Goal: Find specific page/section: Find specific page/section

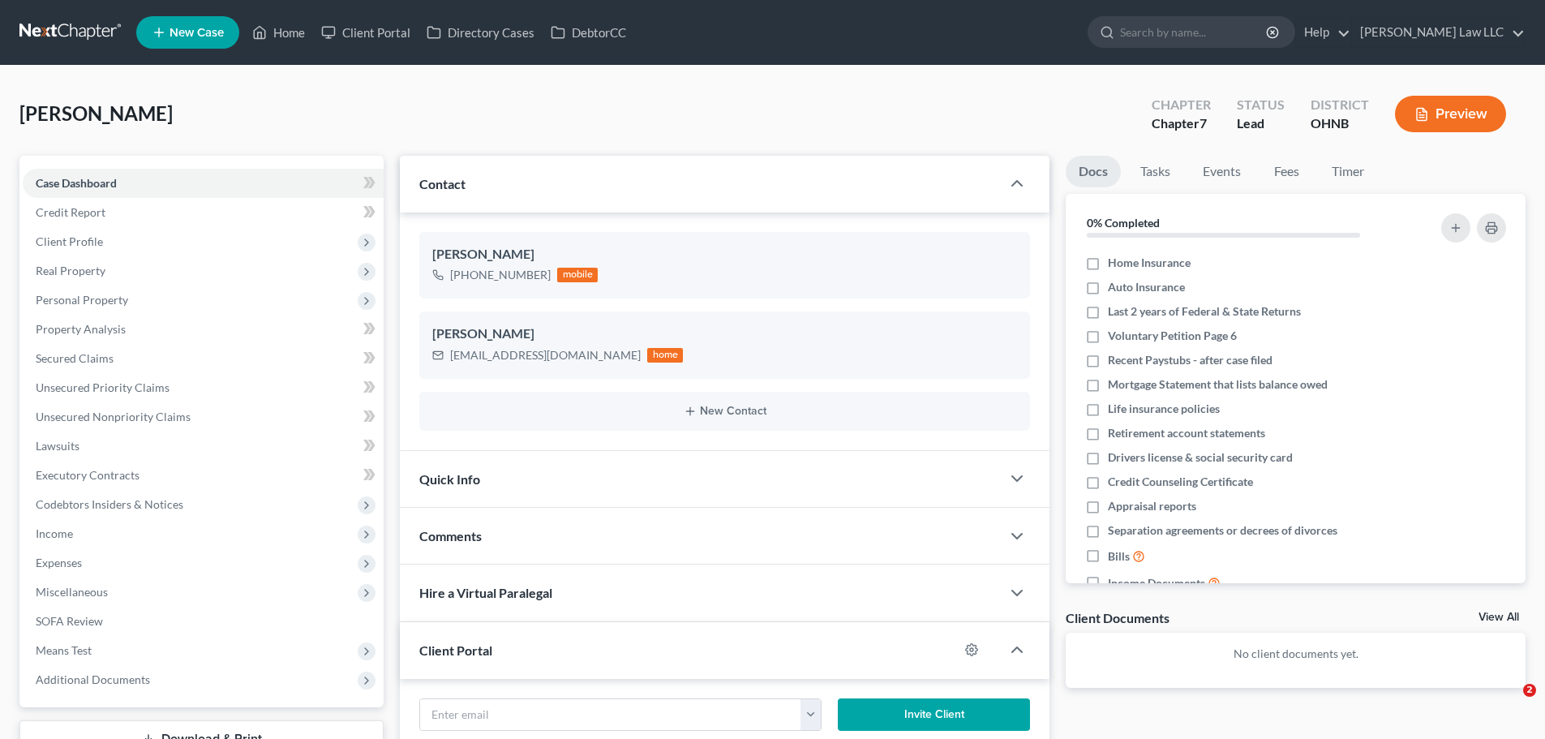
select select "0"
click at [1210, 41] on input "search" at bounding box center [1194, 32] width 148 height 30
type input "[PERSON_NAME]"
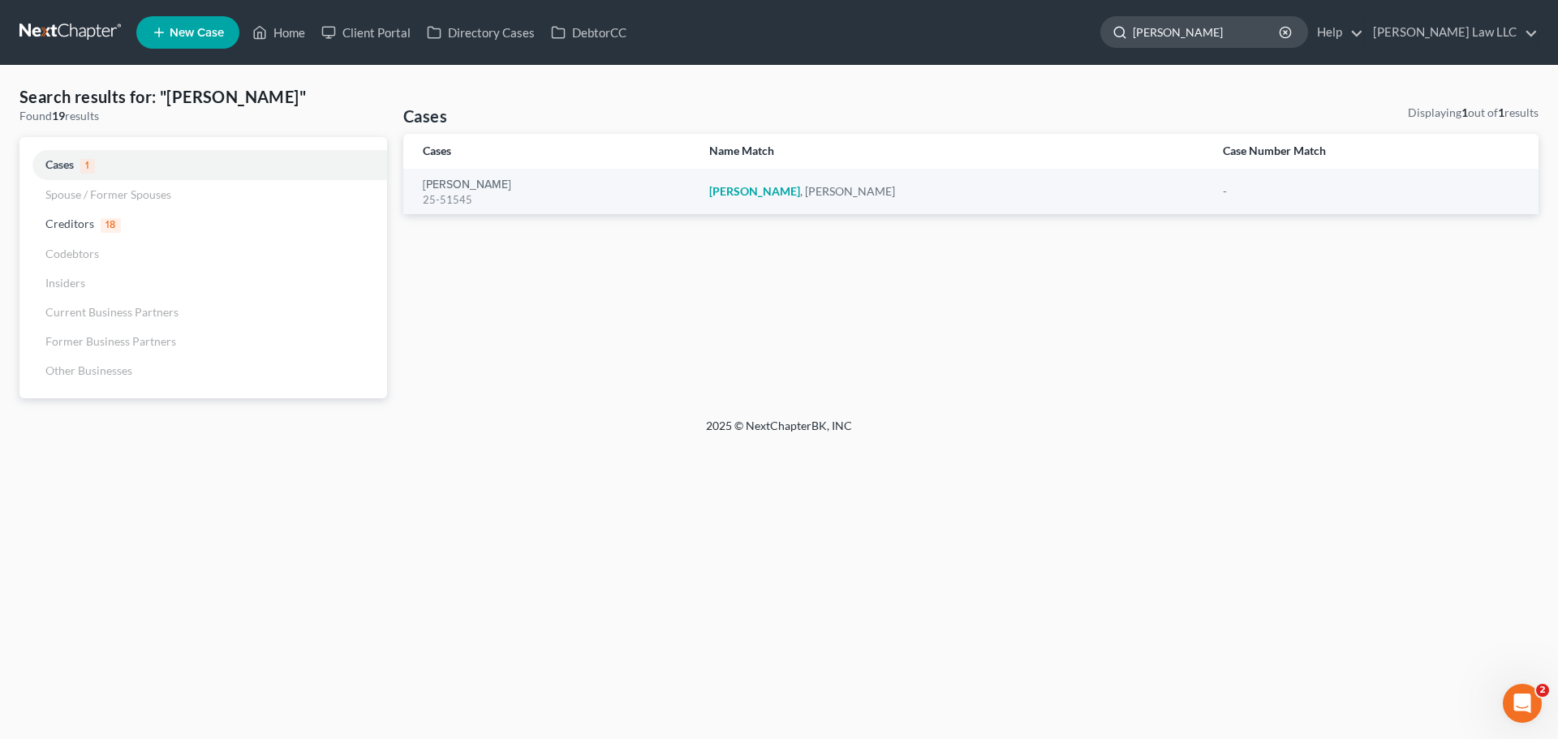
click at [1227, 30] on input "[PERSON_NAME]" at bounding box center [1207, 32] width 148 height 30
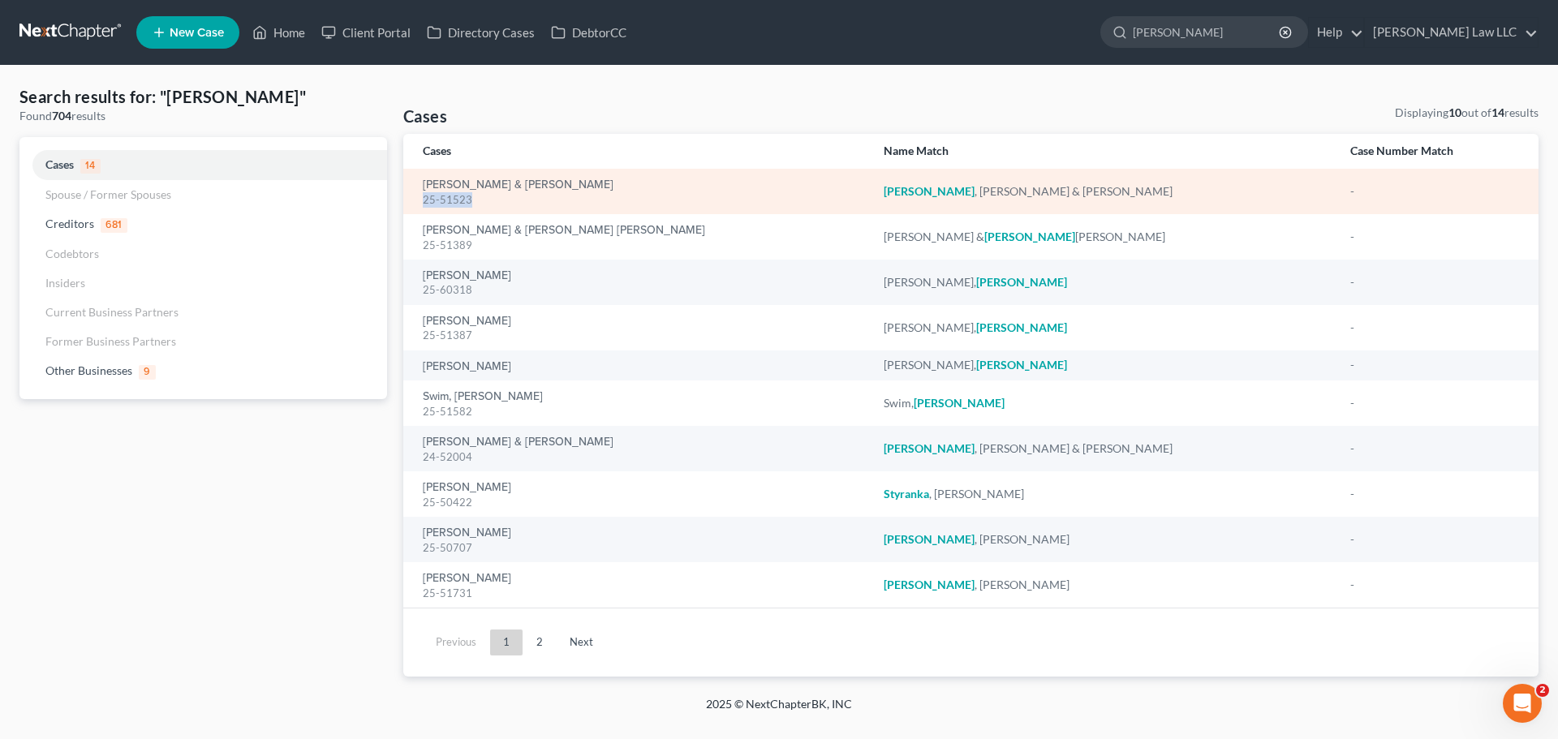
drag, startPoint x: 503, startPoint y: 202, endPoint x: 422, endPoint y: 199, distance: 81.2
click at [422, 199] on td "Steedley, John & Carla 25-51523" at bounding box center [636, 191] width 467 height 45
copy div "25-51523"
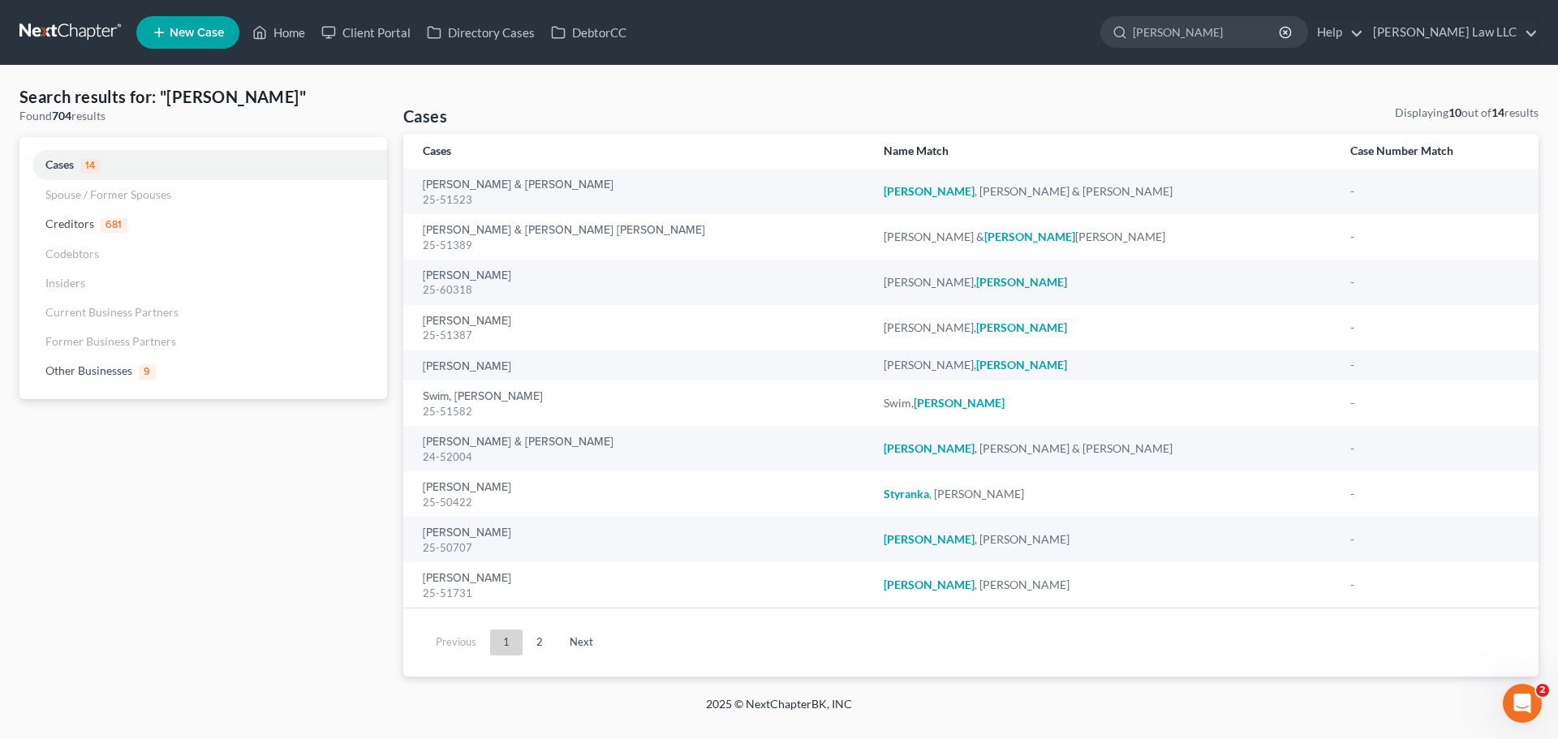
click at [400, 95] on div "Search results for: "steedley" Found 704 results Cases 14 Spouse / Former Spous…" at bounding box center [778, 380] width 1535 height 591
click at [1217, 29] on input "steedley" at bounding box center [1207, 32] width 148 height 30
type input "[PERSON_NAME]"
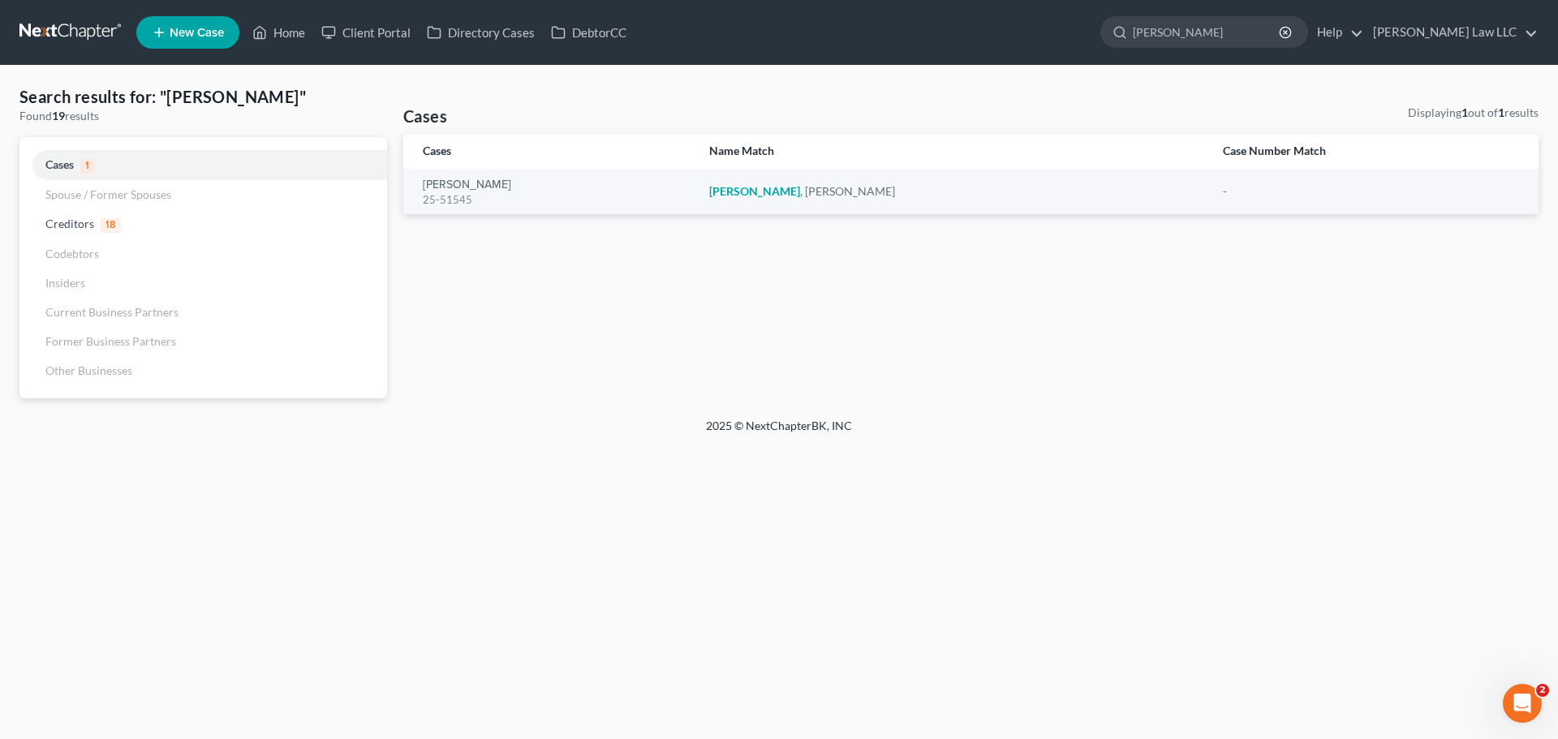
click at [81, 40] on link at bounding box center [71, 32] width 104 height 29
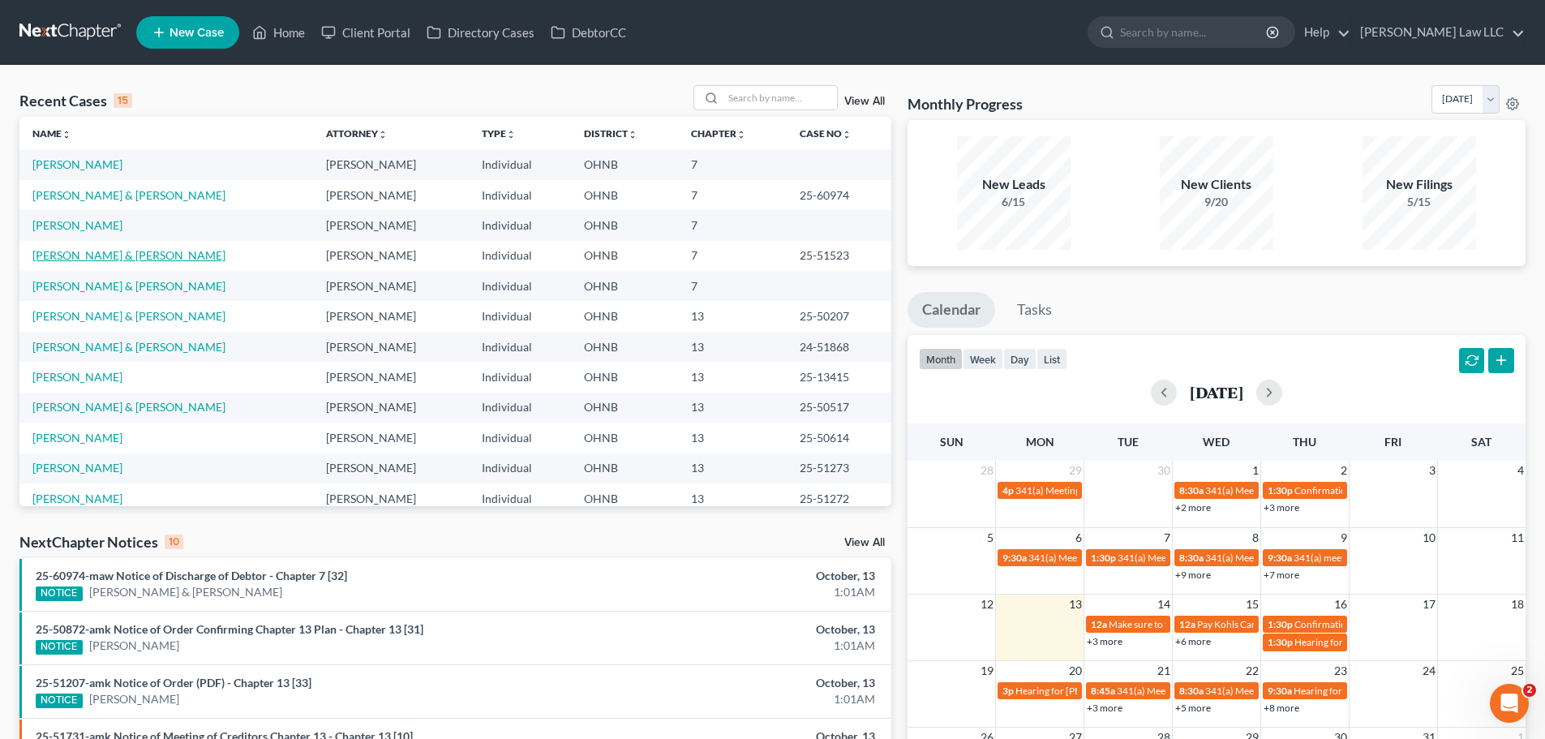
click at [122, 257] on link "[PERSON_NAME] & [PERSON_NAME]" at bounding box center [128, 255] width 193 height 14
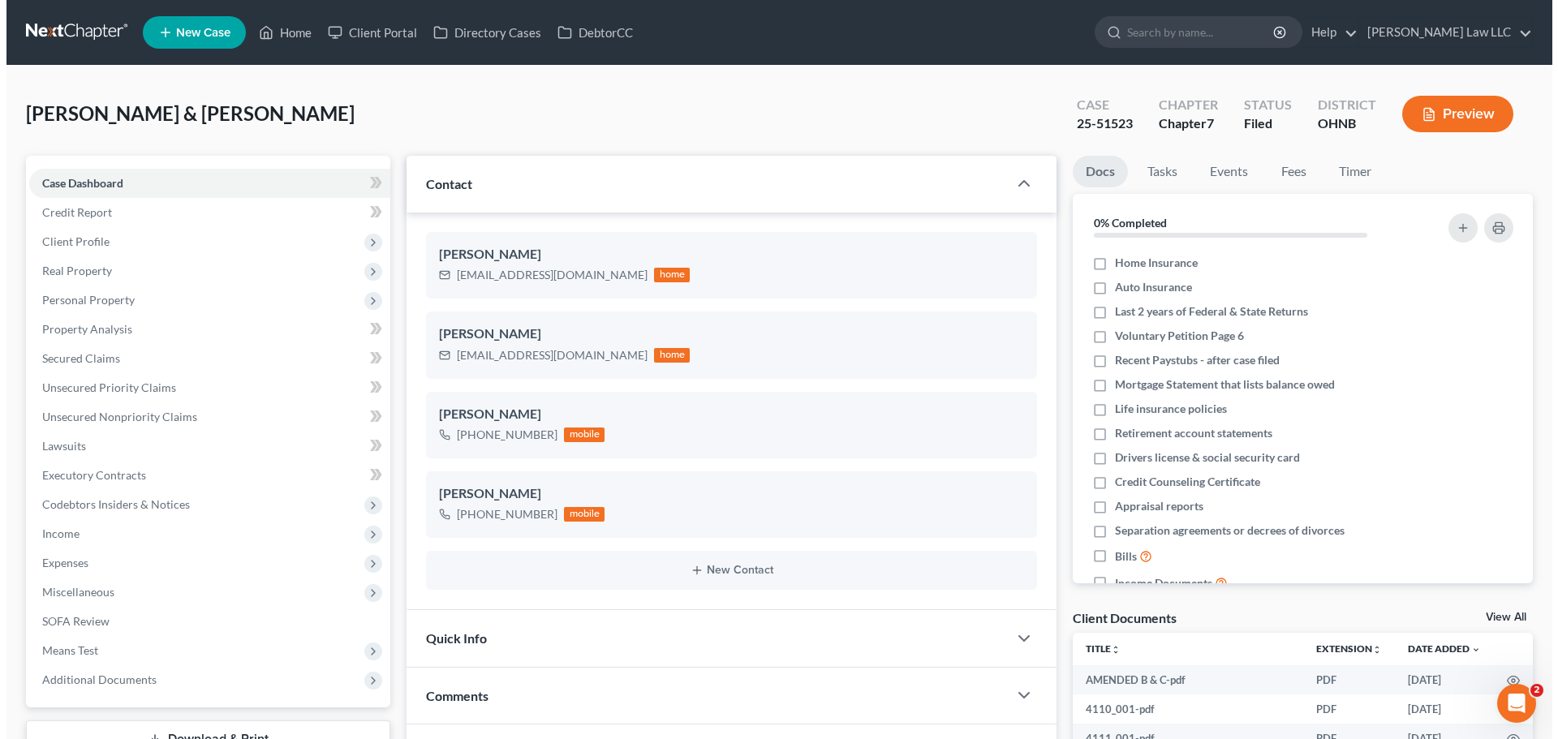
scroll to position [707, 0]
click at [1210, 43] on input "search" at bounding box center [1194, 32] width 148 height 30
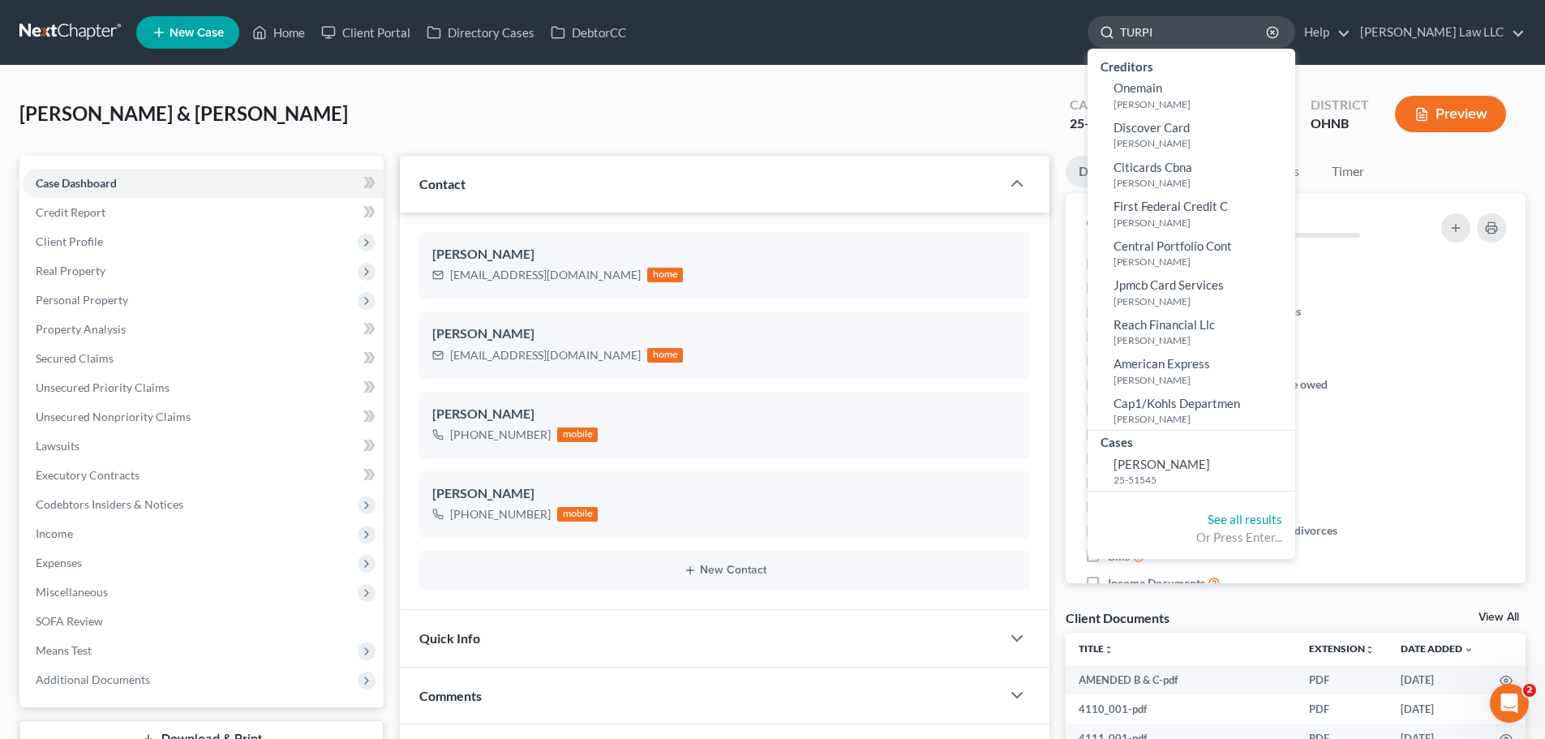
type input "TURPIn"
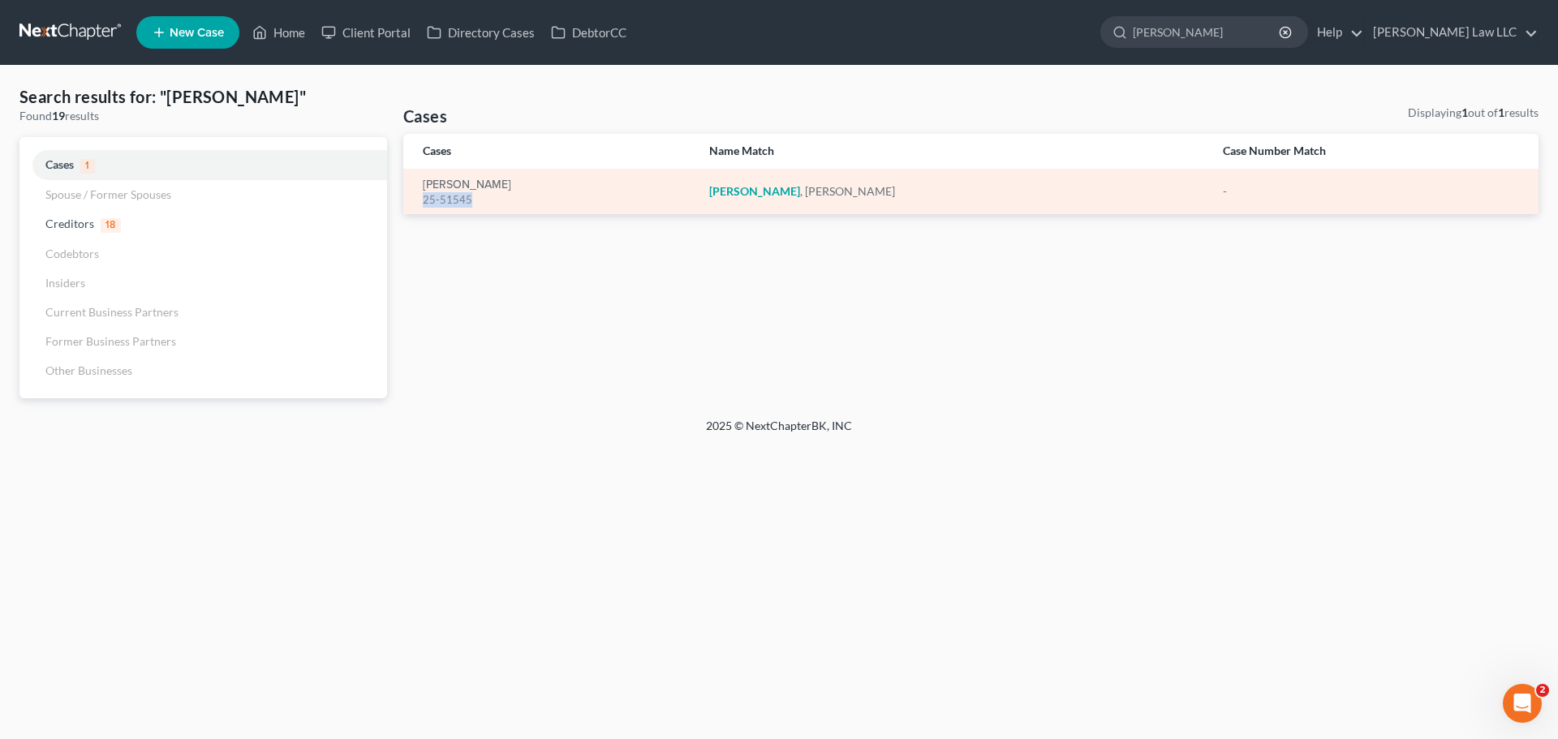
drag, startPoint x: 475, startPoint y: 200, endPoint x: 422, endPoint y: 200, distance: 53.5
click at [422, 200] on td "Turpin, Jason 25-51545" at bounding box center [549, 191] width 293 height 45
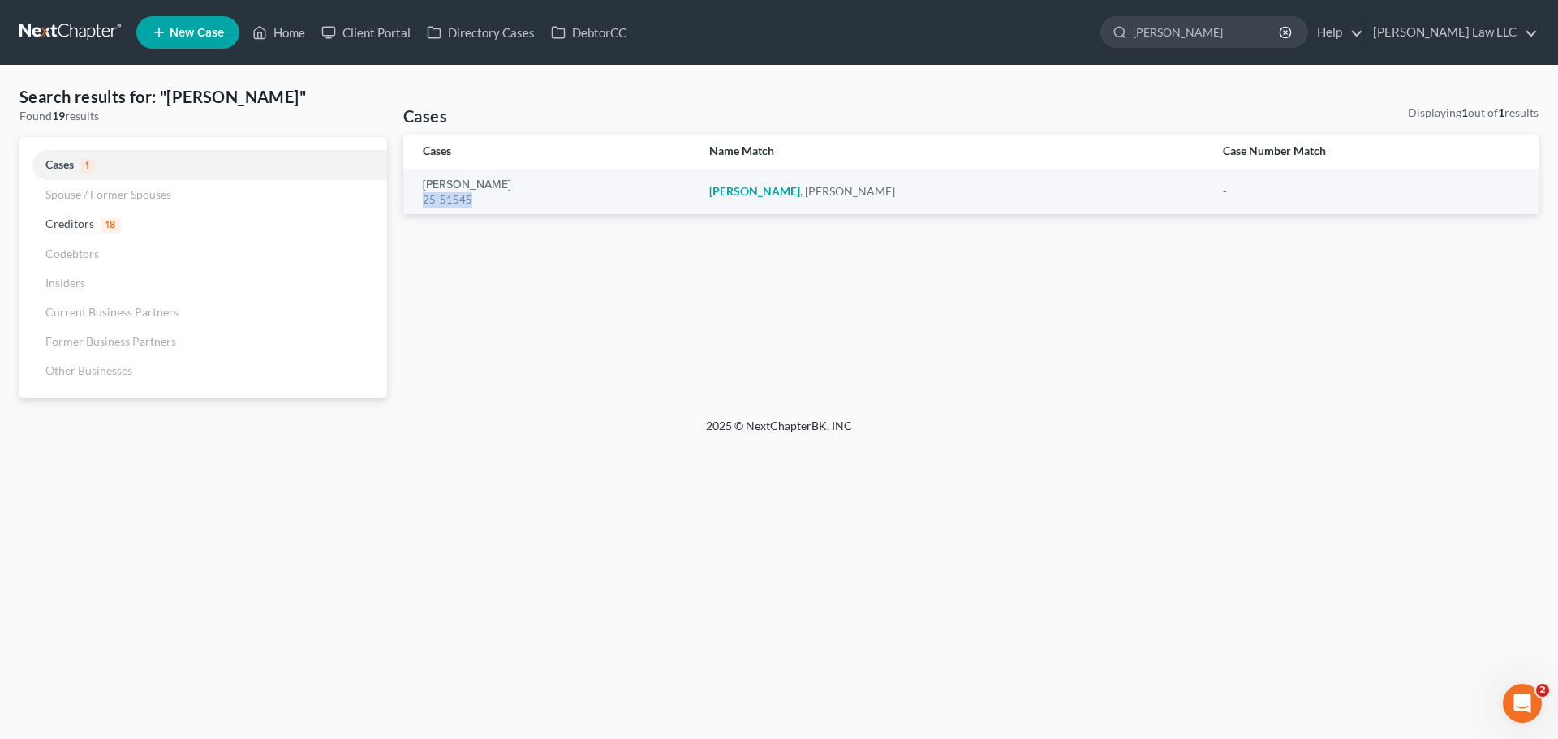
click at [84, 36] on link at bounding box center [71, 32] width 104 height 29
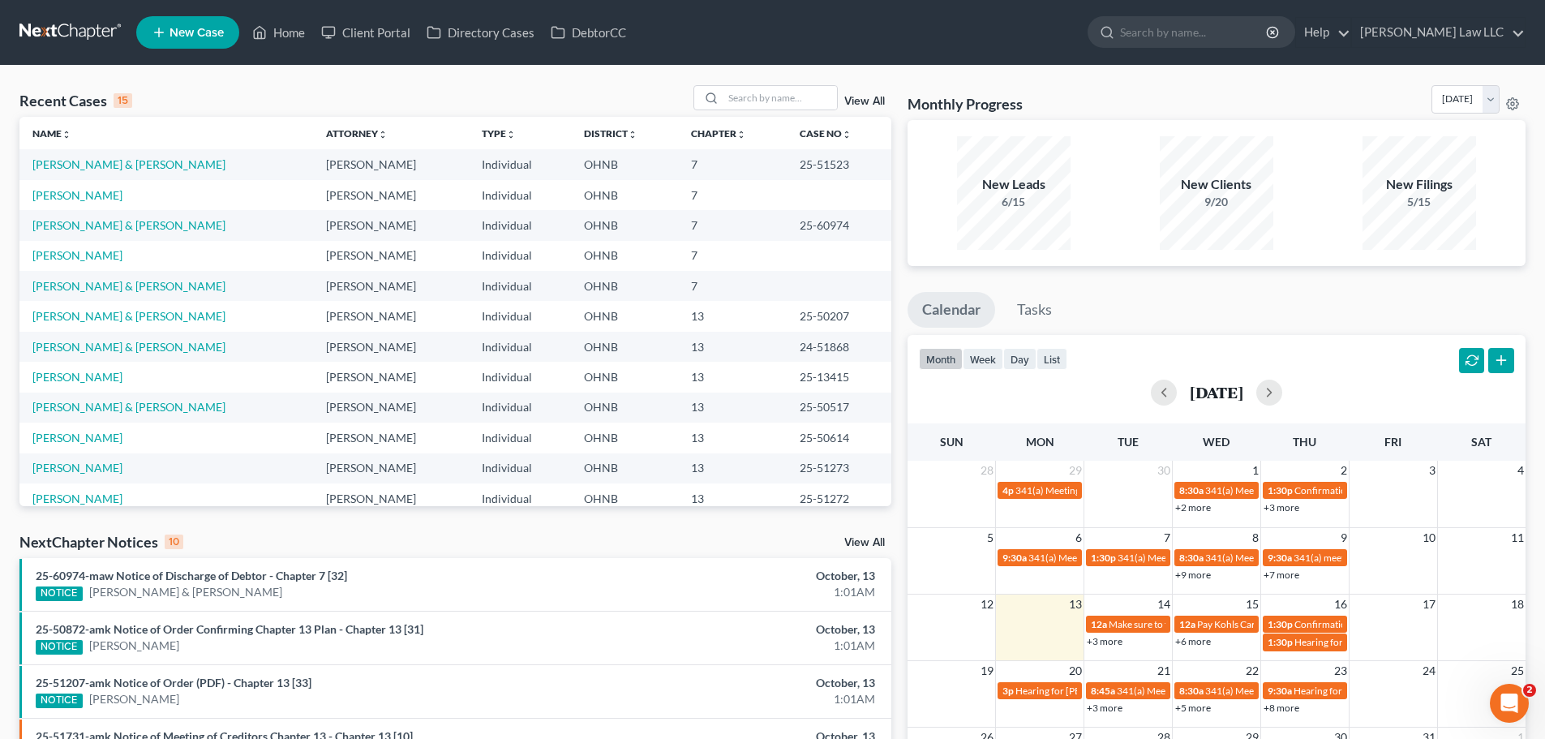
click at [57, 28] on link at bounding box center [71, 32] width 104 height 29
click at [776, 103] on input "search" at bounding box center [781, 98] width 114 height 24
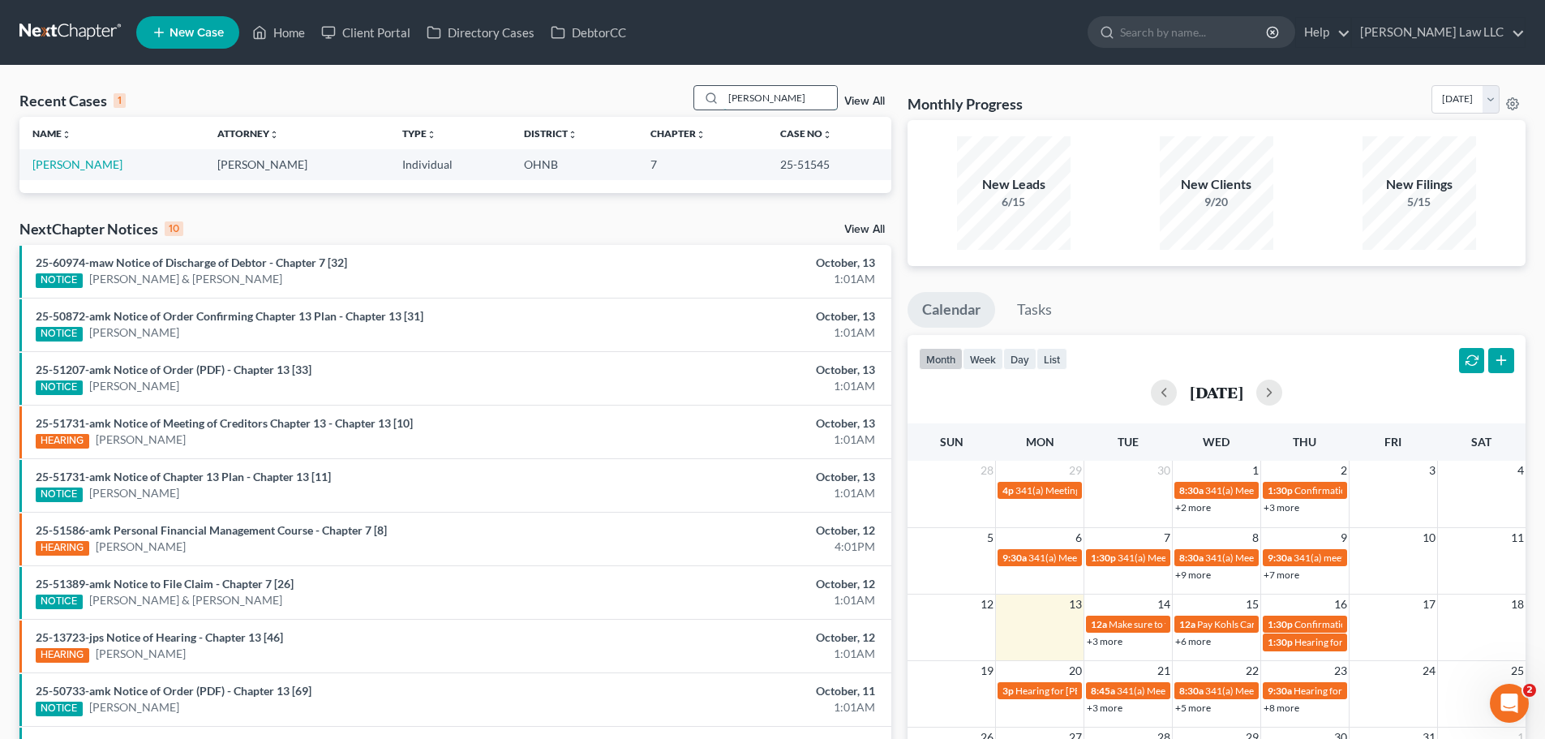
click at [764, 92] on input "[PERSON_NAME]" at bounding box center [781, 98] width 114 height 24
drag, startPoint x: 769, startPoint y: 102, endPoint x: 725, endPoint y: 94, distance: 44.6
click at [725, 94] on input "[PERSON_NAME]" at bounding box center [781, 98] width 114 height 24
type input "[PERSON_NAME]"
click at [101, 165] on link "[PERSON_NAME] & [PERSON_NAME]" at bounding box center [128, 164] width 193 height 14
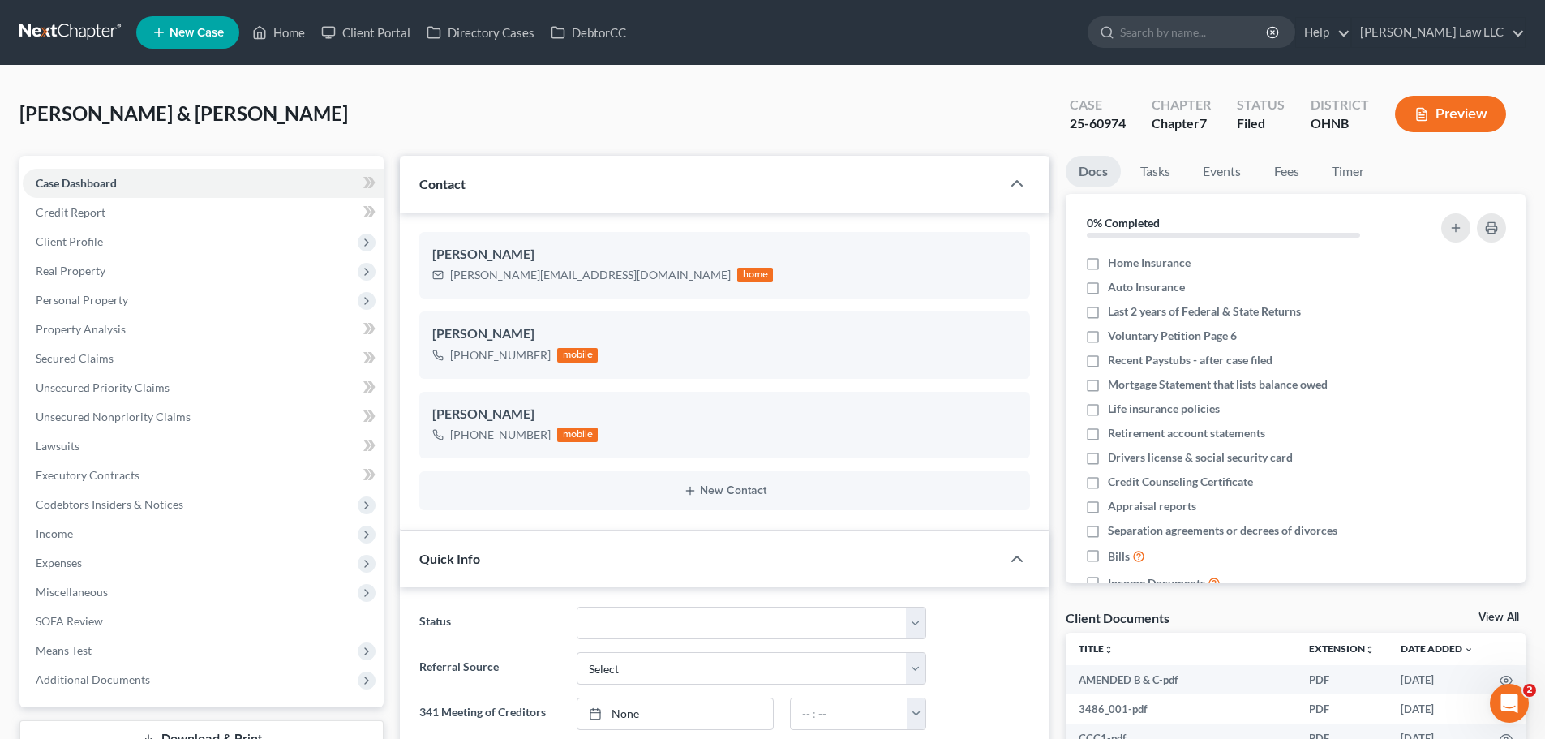
scroll to position [568, 0]
click at [93, 239] on span "Client Profile" at bounding box center [69, 241] width 67 height 14
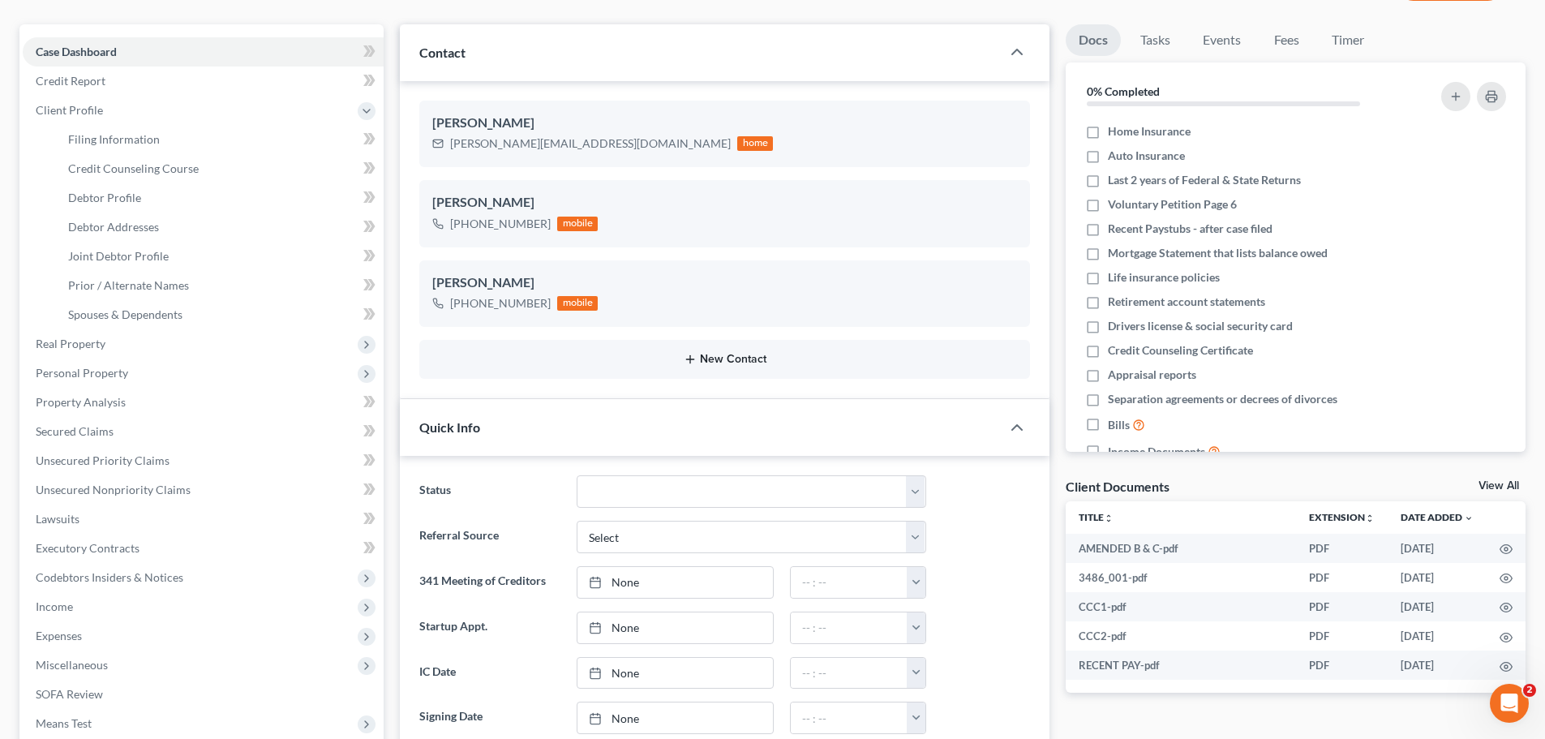
scroll to position [325, 0]
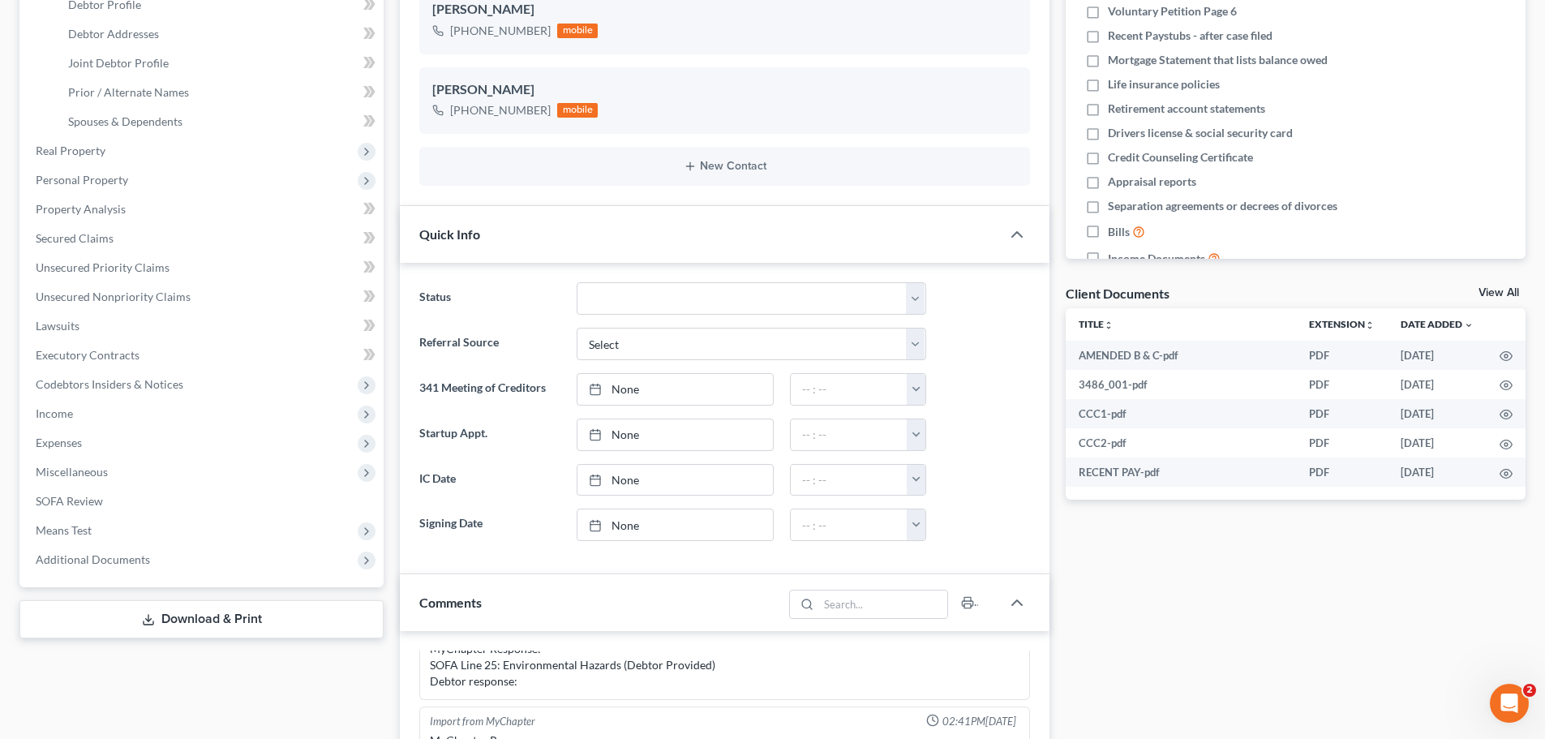
click at [533, 243] on div "Quick Info" at bounding box center [700, 234] width 601 height 56
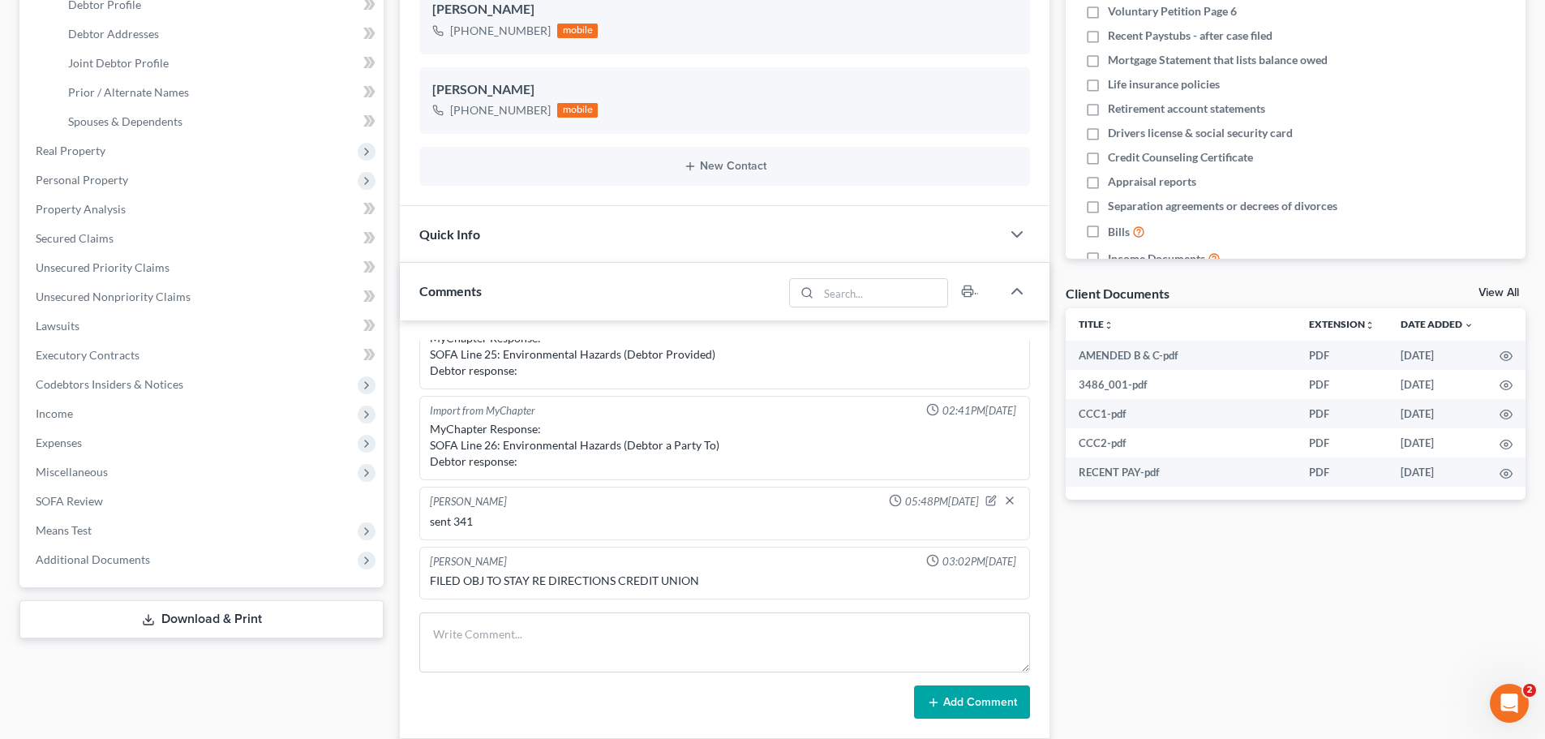
click at [536, 226] on div "Quick Info" at bounding box center [700, 234] width 601 height 56
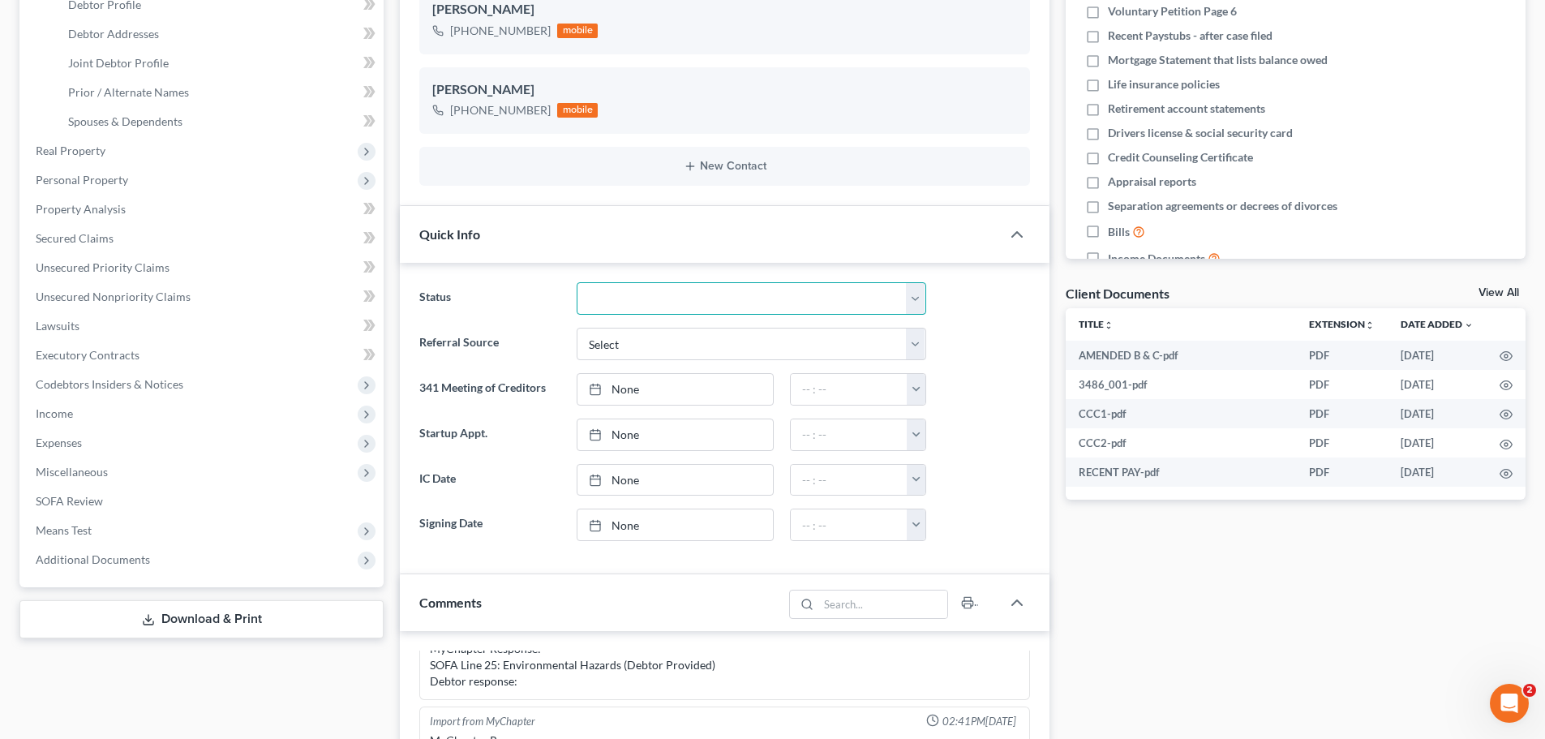
click at [702, 308] on select "Discharged Discharged & Reported Discharge Litigation Dismissal Notice Dismisse…" at bounding box center [752, 298] width 350 height 32
select select "0"
click at [577, 282] on select "Discharged Discharged & Reported Discharge Litigation Dismissal Notice Dismisse…" at bounding box center [752, 298] width 350 height 32
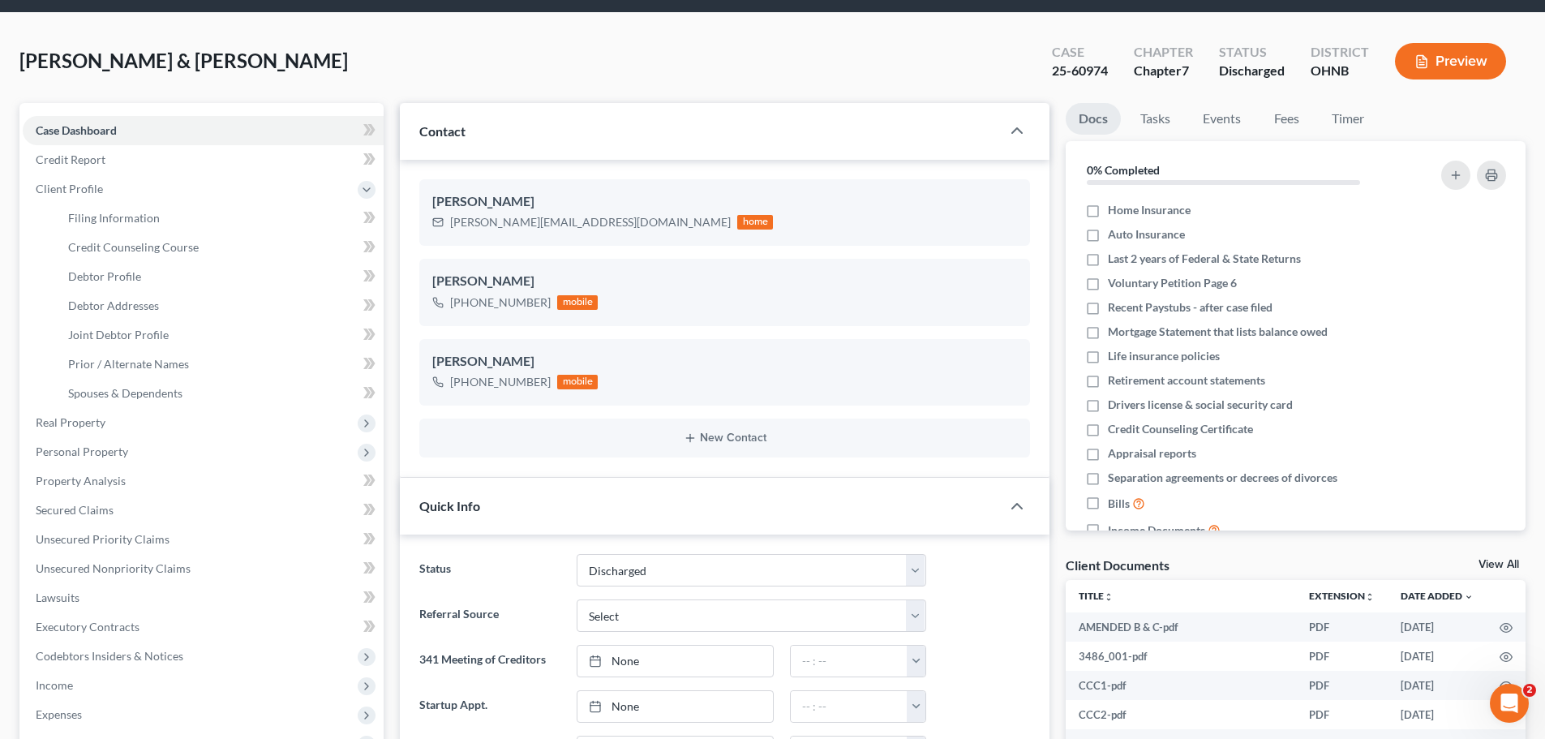
scroll to position [0, 0]
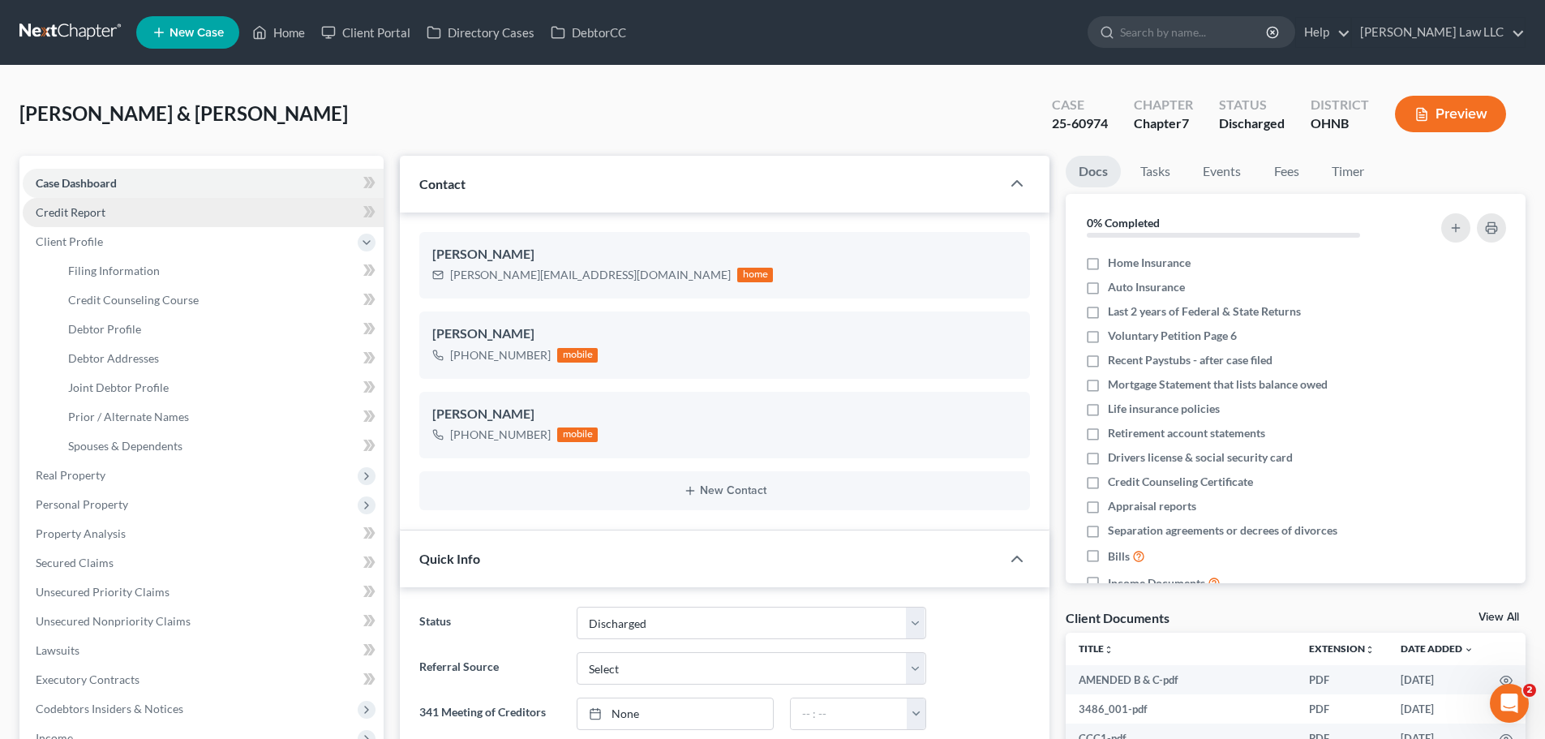
click at [79, 223] on link "Credit Report" at bounding box center [203, 212] width 361 height 29
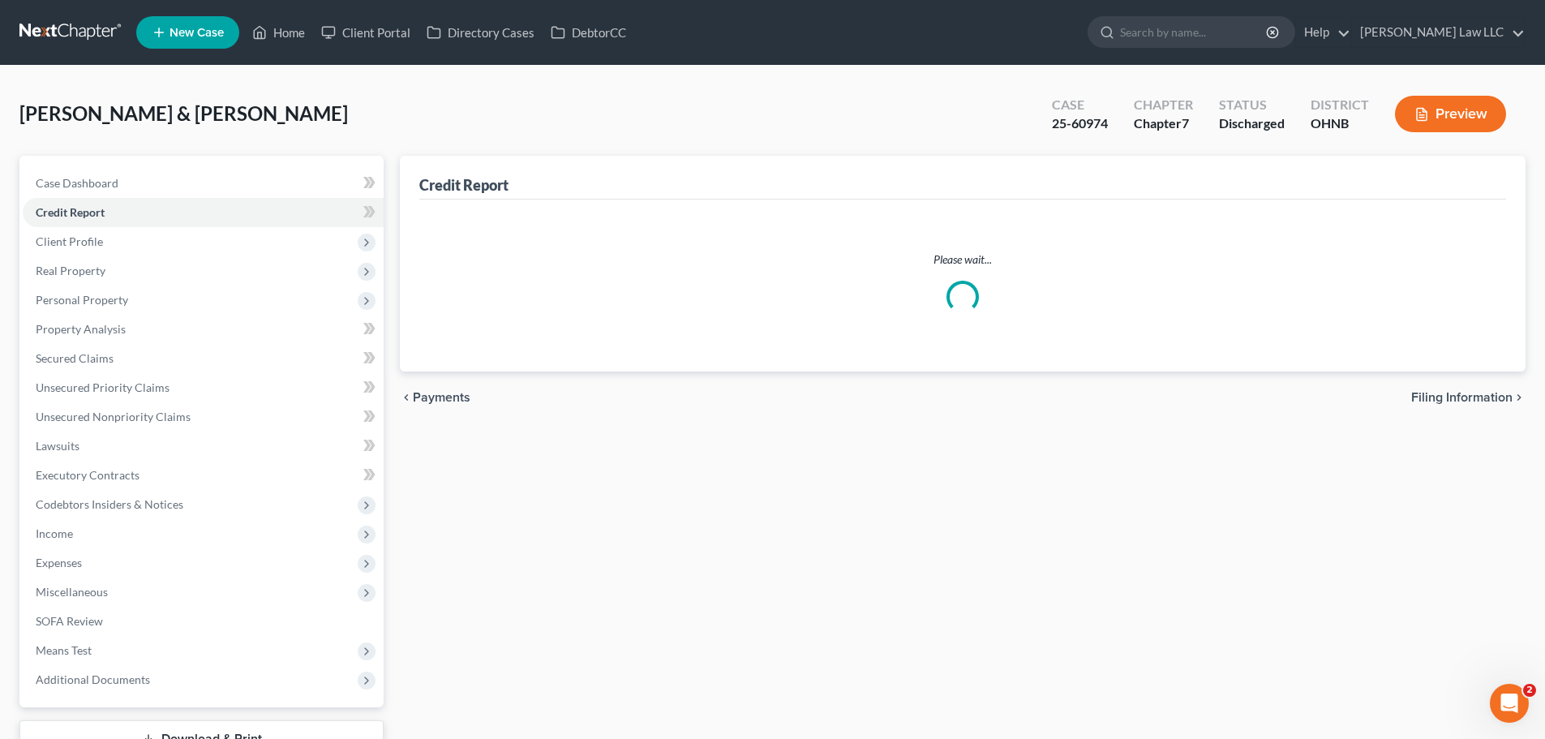
click at [114, 306] on span "Credit Counseling Course" at bounding box center [133, 300] width 131 height 14
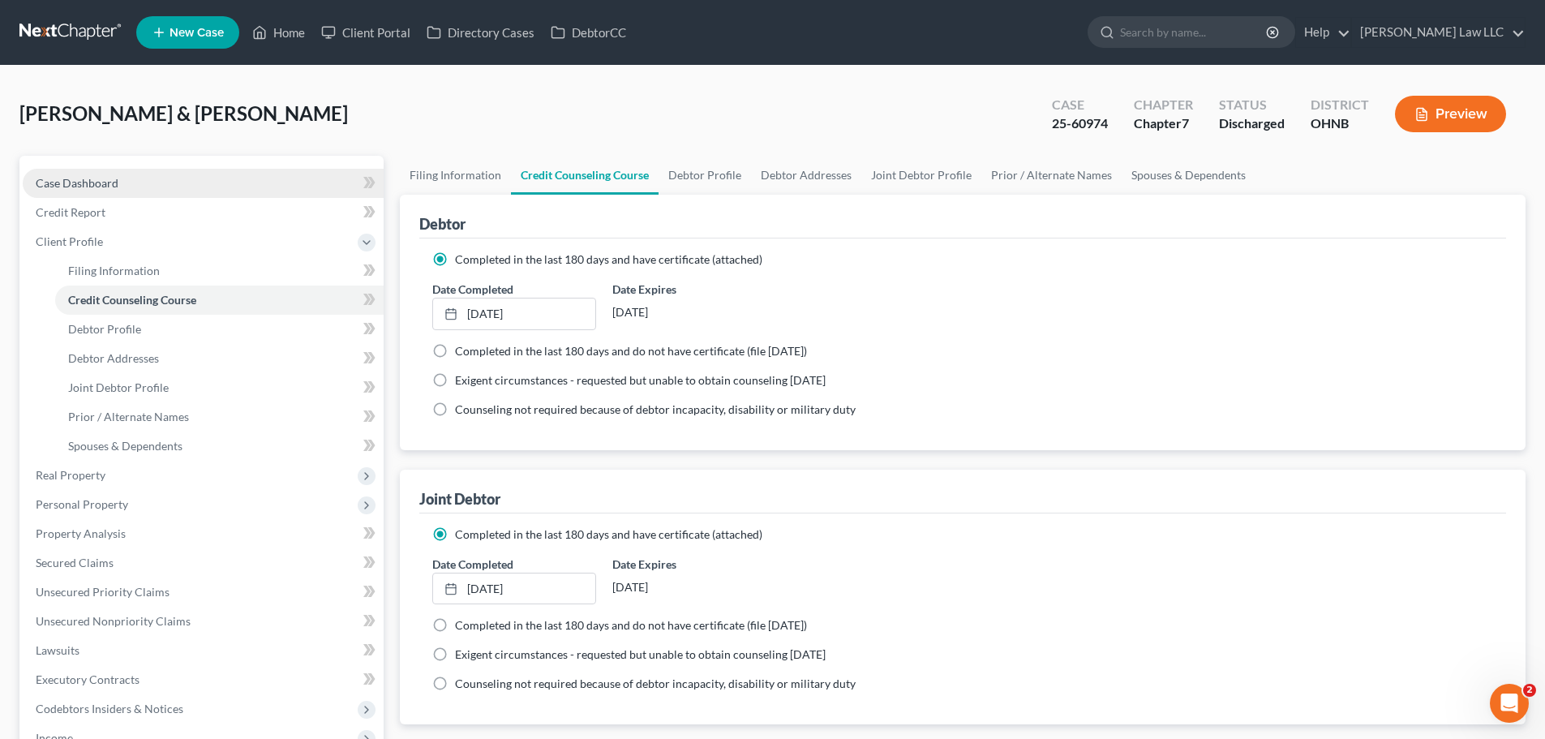
click at [96, 184] on span "Case Dashboard" at bounding box center [77, 183] width 83 height 14
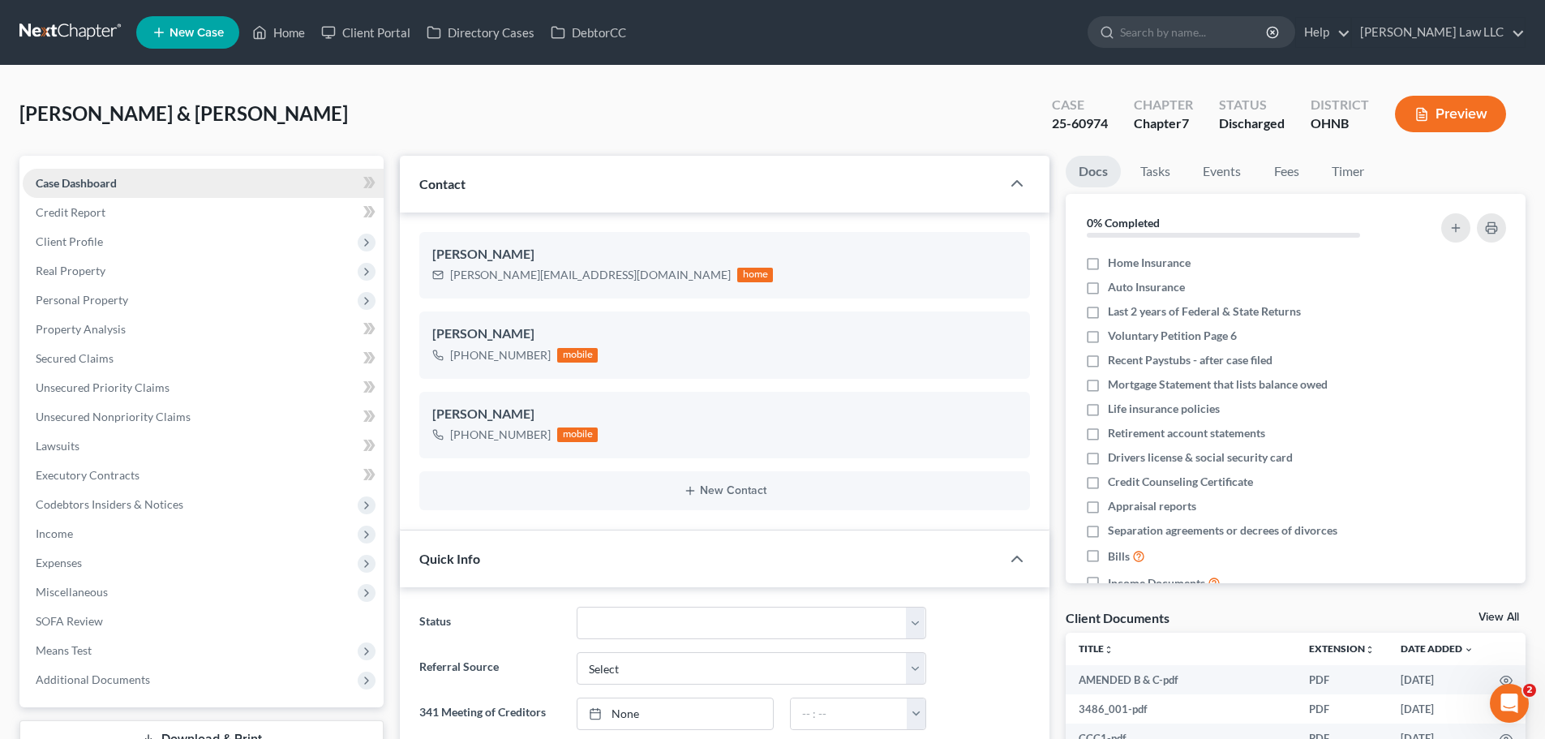
scroll to position [568, 0]
